Goal: Information Seeking & Learning: Learn about a topic

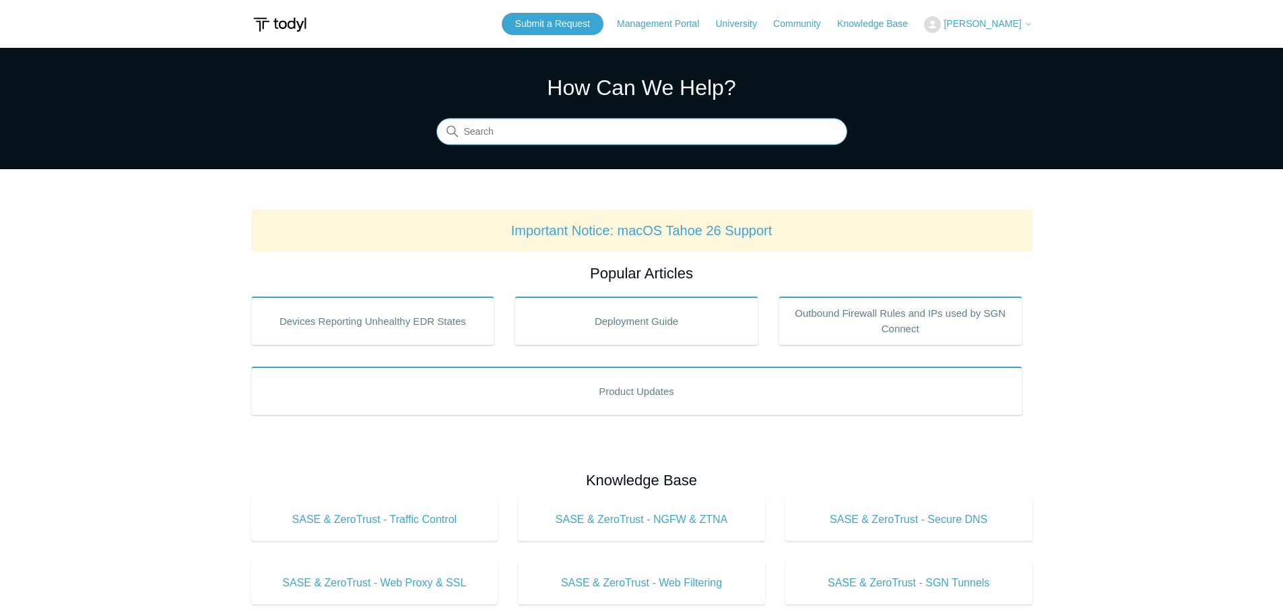
click at [593, 130] on input "Search" at bounding box center [642, 132] width 411 height 27
type input "ingestion details report"
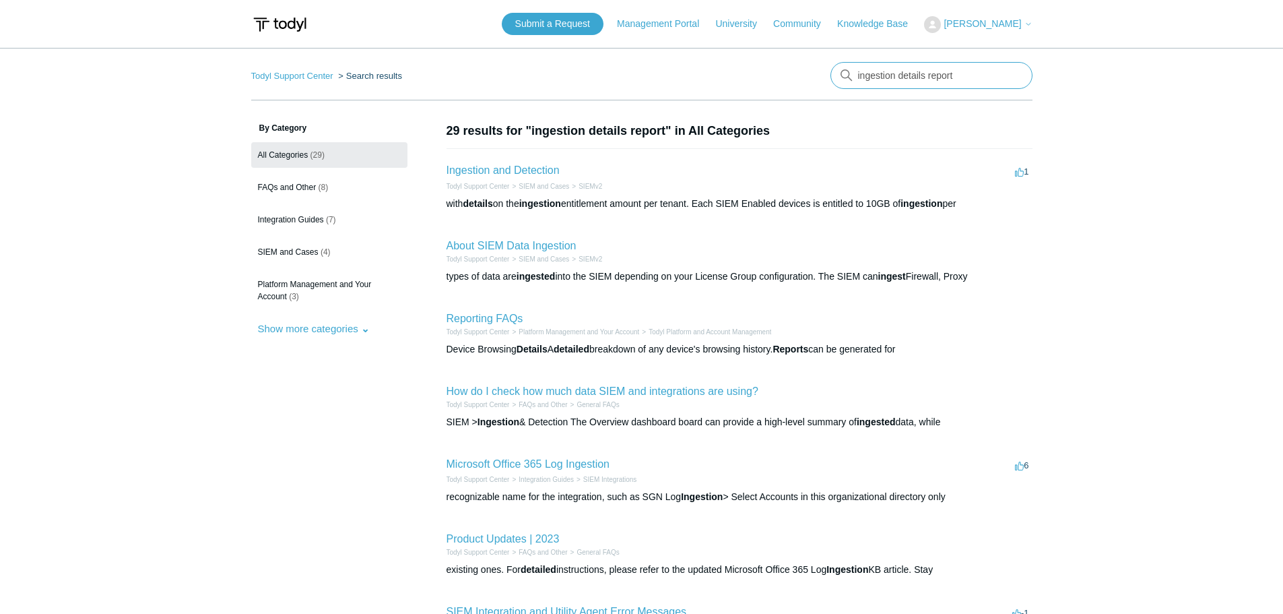
click at [857, 73] on input "ingestion details report" at bounding box center [932, 75] width 202 height 27
type input "siem ingestion details report"
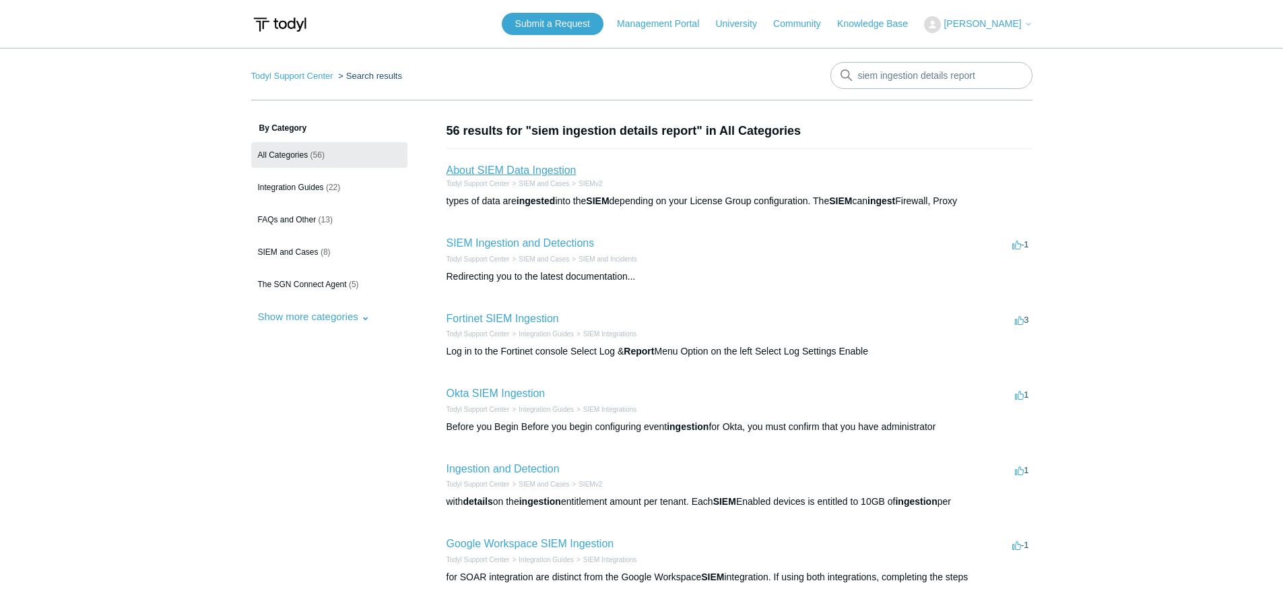
click at [532, 170] on link "About SIEM Data Ingestion" at bounding box center [512, 169] width 130 height 11
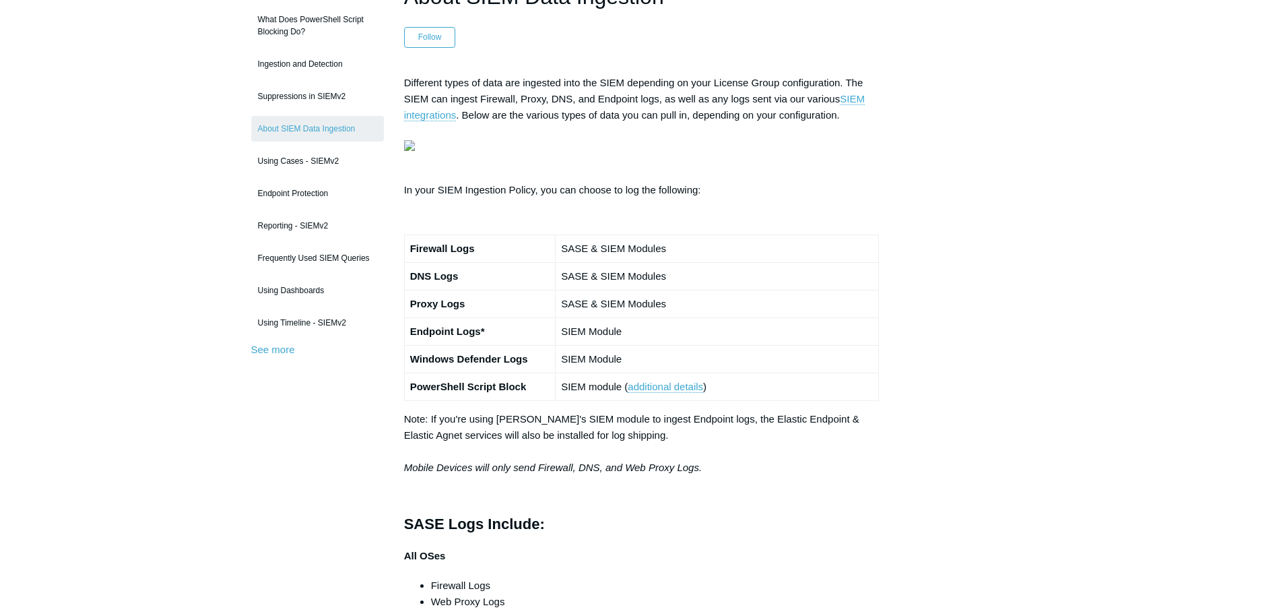
scroll to position [112, 0]
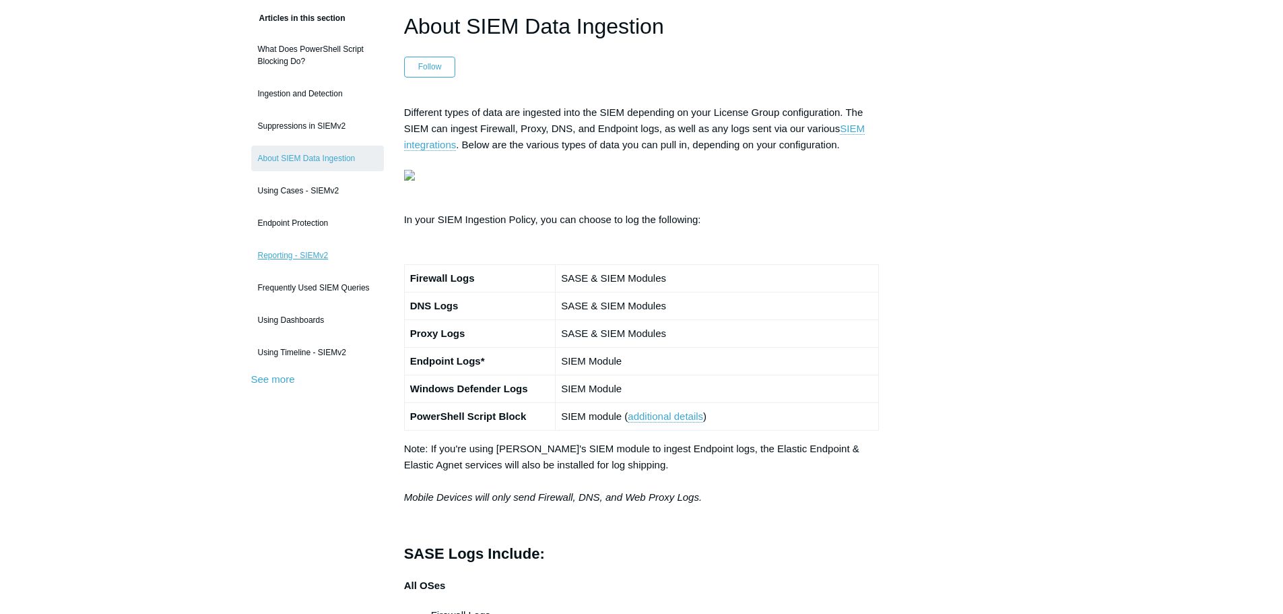
click at [264, 253] on link "Reporting - SIEMv2" at bounding box center [317, 256] width 133 height 26
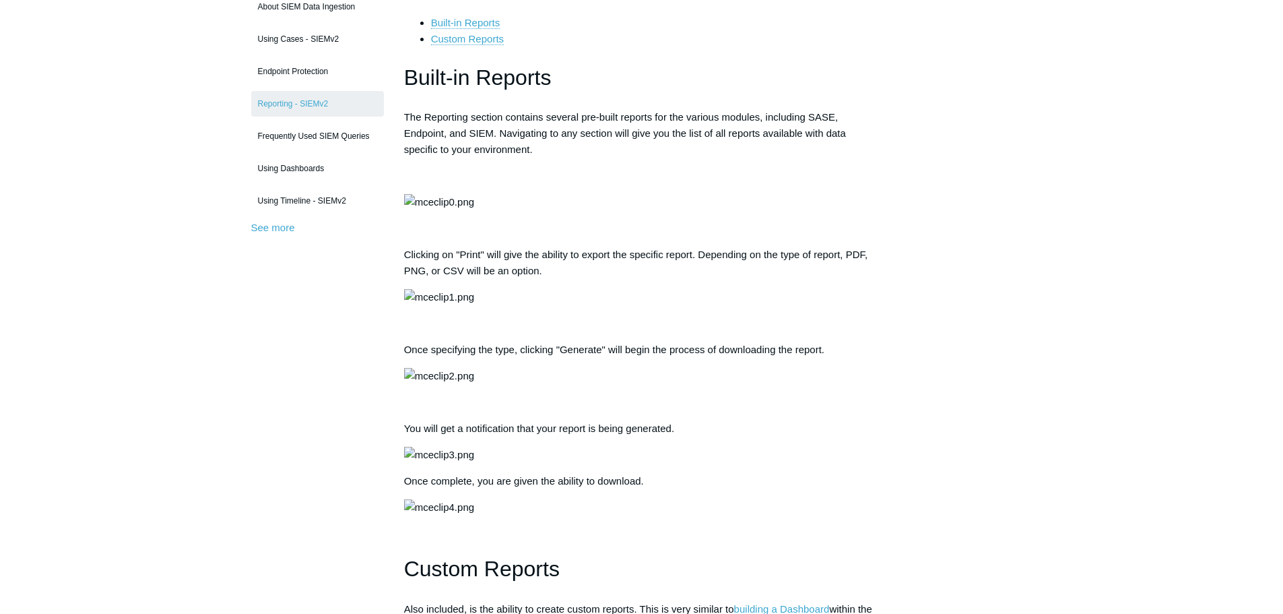
scroll to position [135, 0]
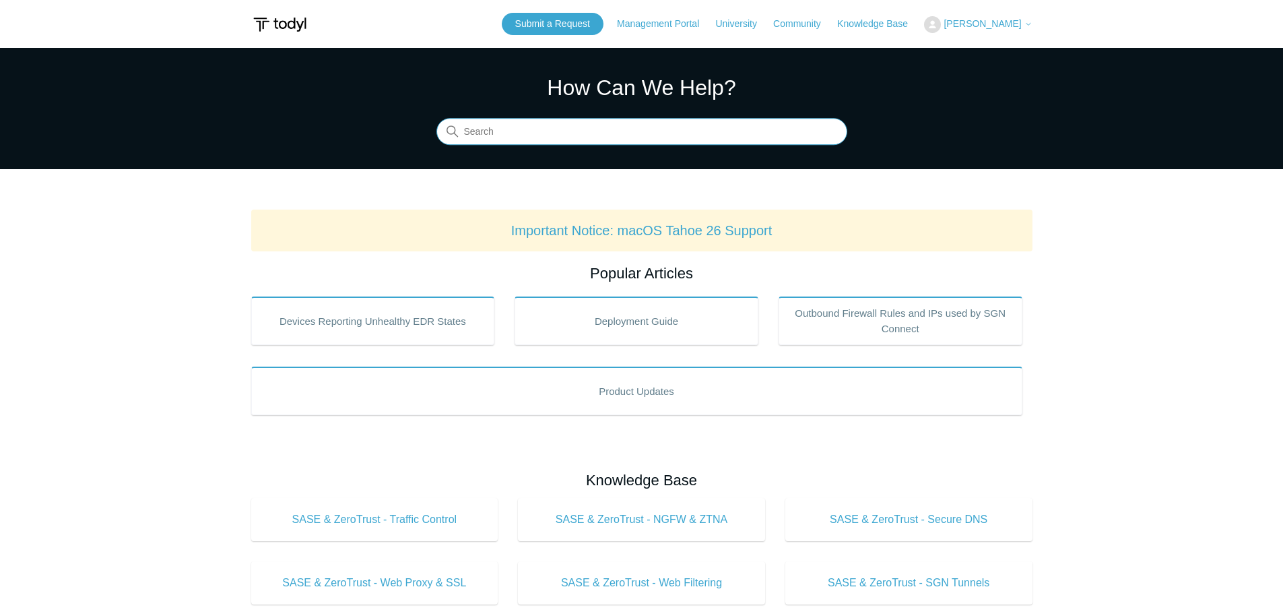
click at [650, 128] on input "Search" at bounding box center [642, 132] width 411 height 27
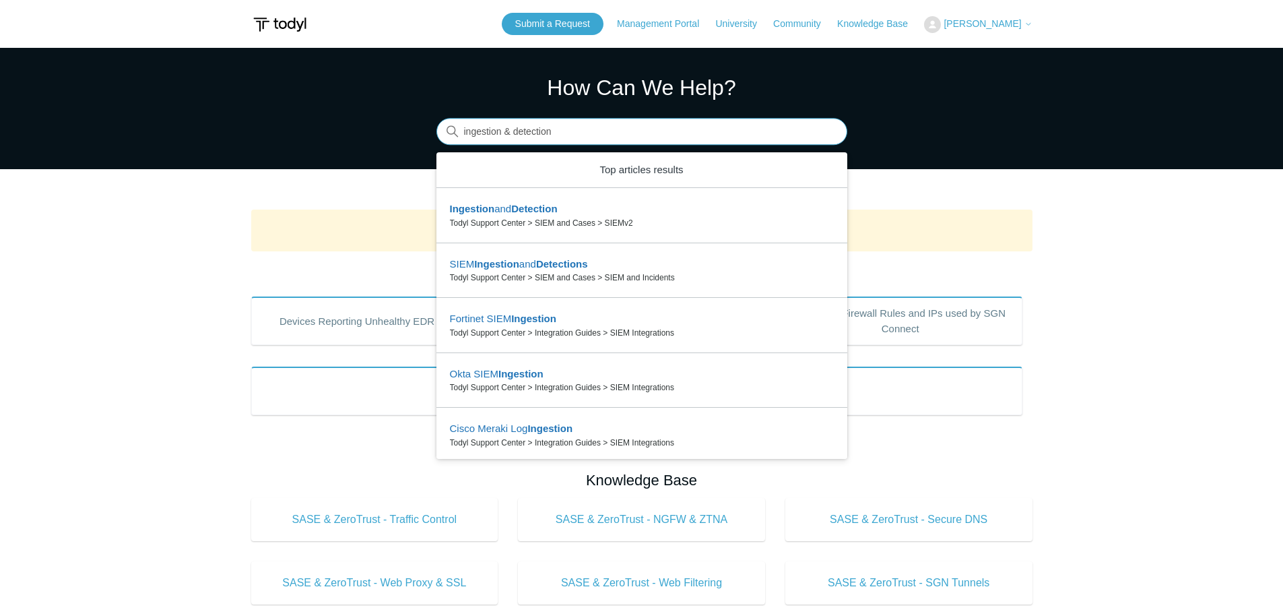
type input "ingestion & detection"
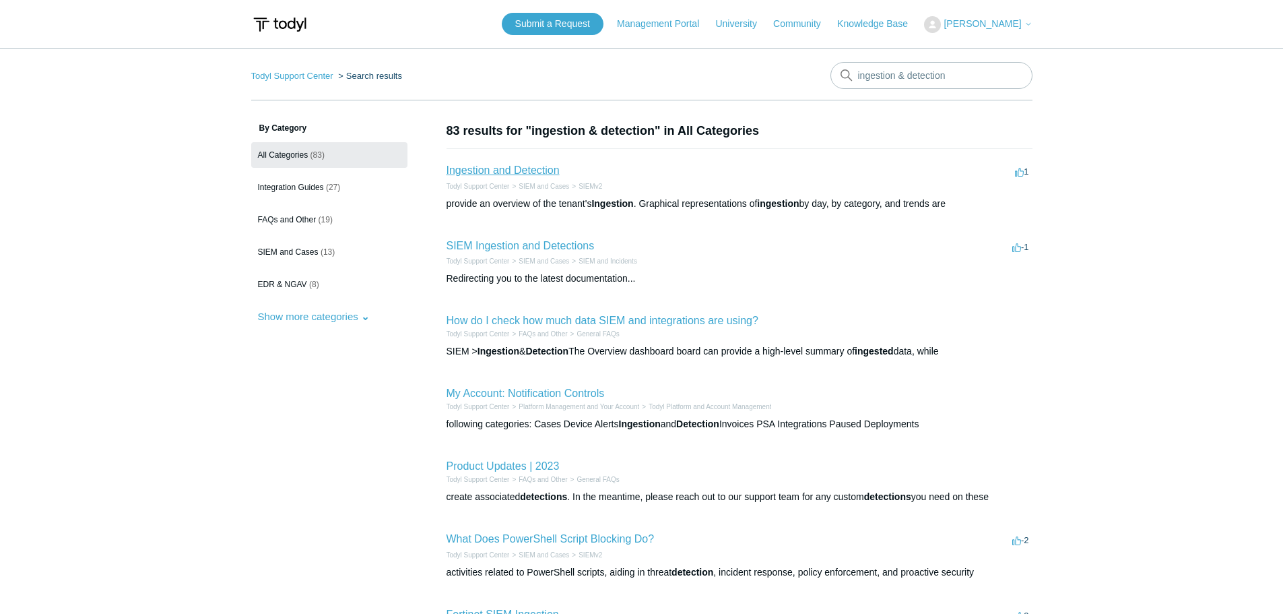
click at [530, 172] on link "Ingestion and Detection" at bounding box center [503, 169] width 113 height 11
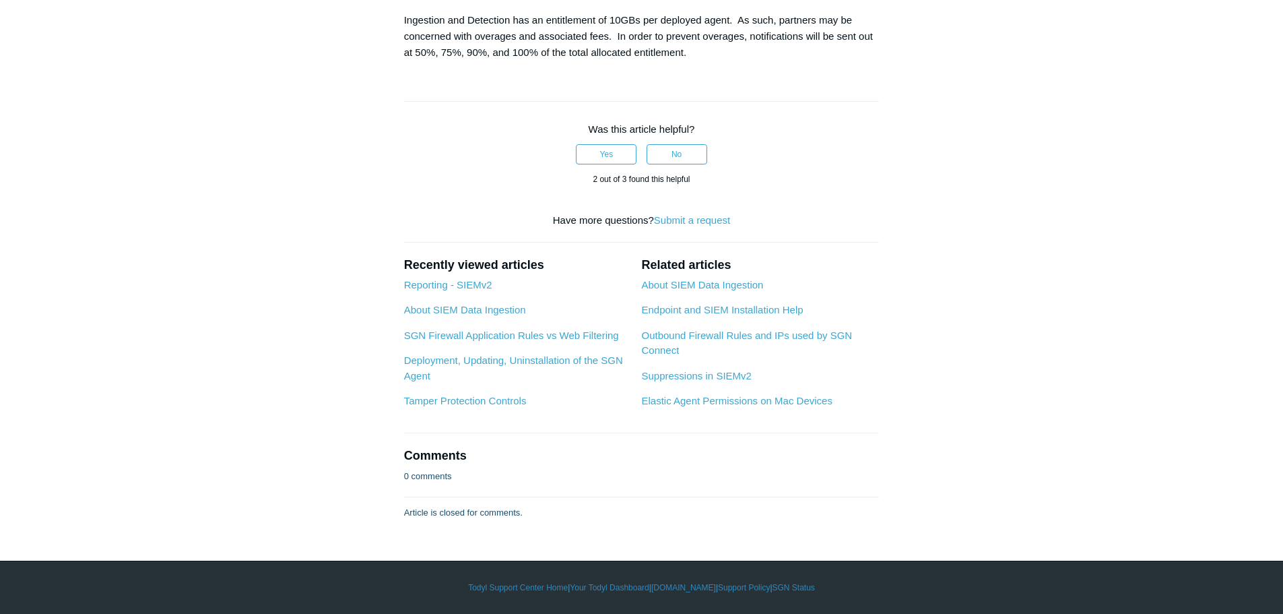
scroll to position [2897, 0]
click at [426, 290] on link "Reporting - SIEMv2" at bounding box center [448, 284] width 88 height 11
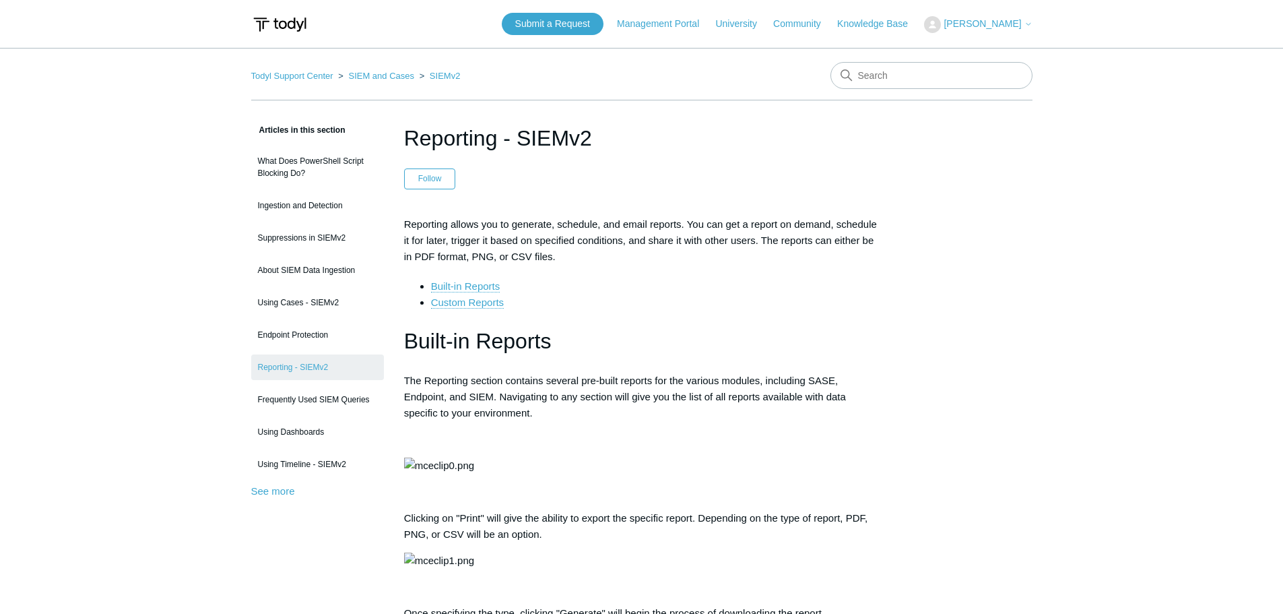
scroll to position [67, 0]
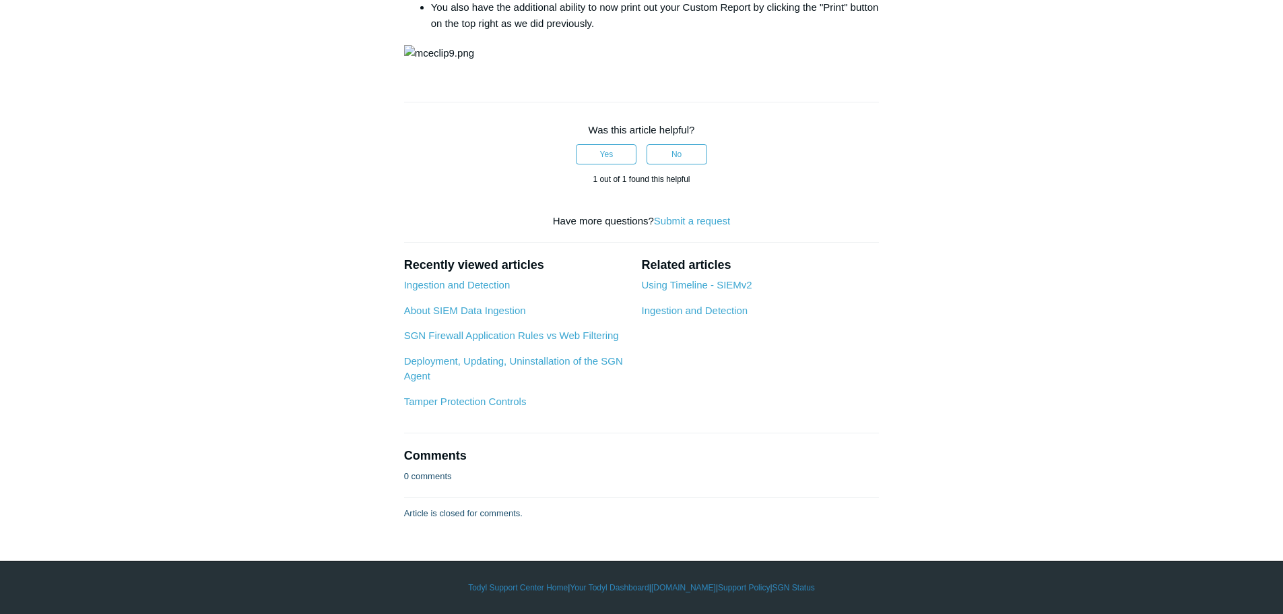
scroll to position [5086, 0]
